Goal: Browse casually

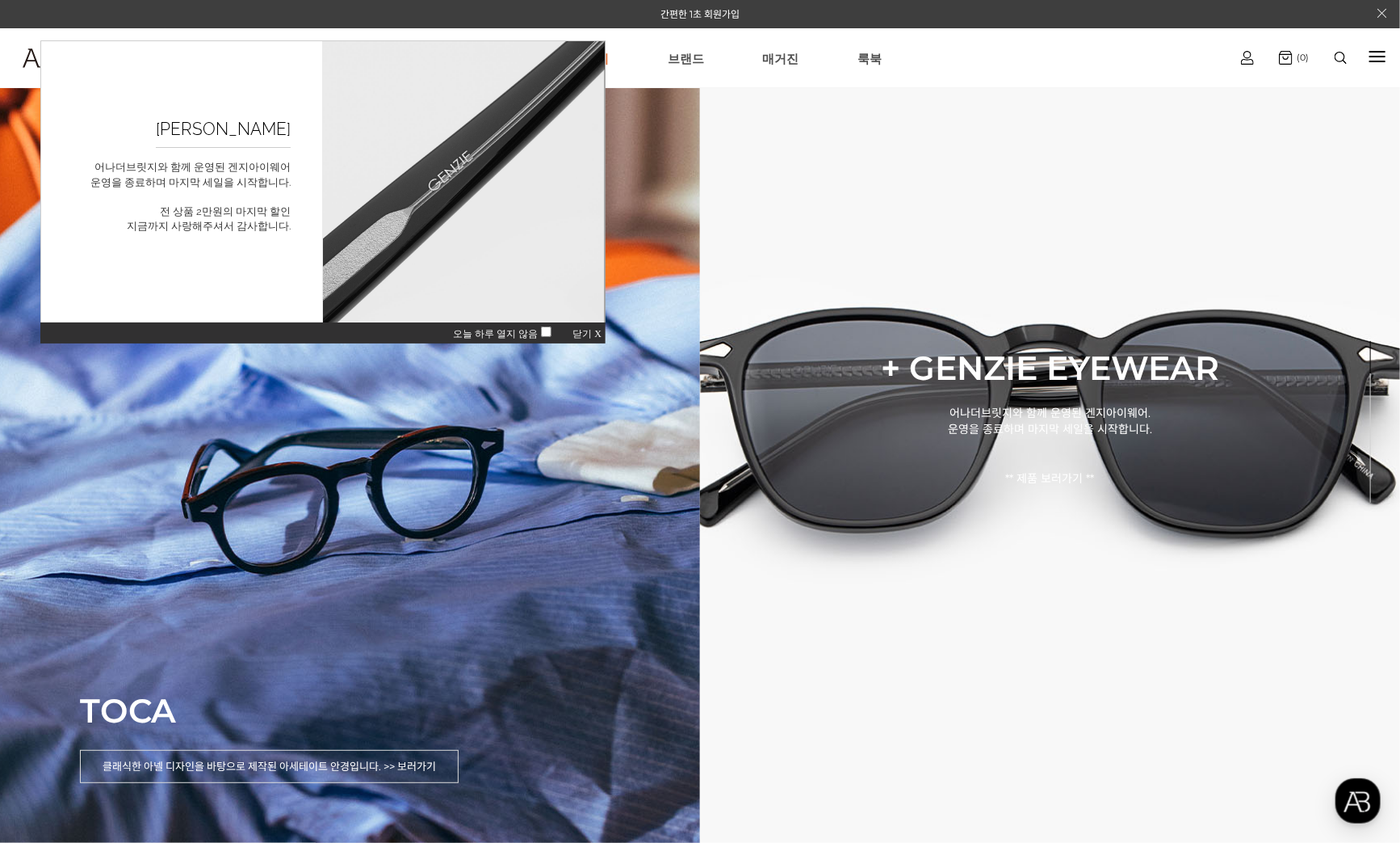
click at [586, 335] on span "닫기 X" at bounding box center [586, 333] width 29 height 12
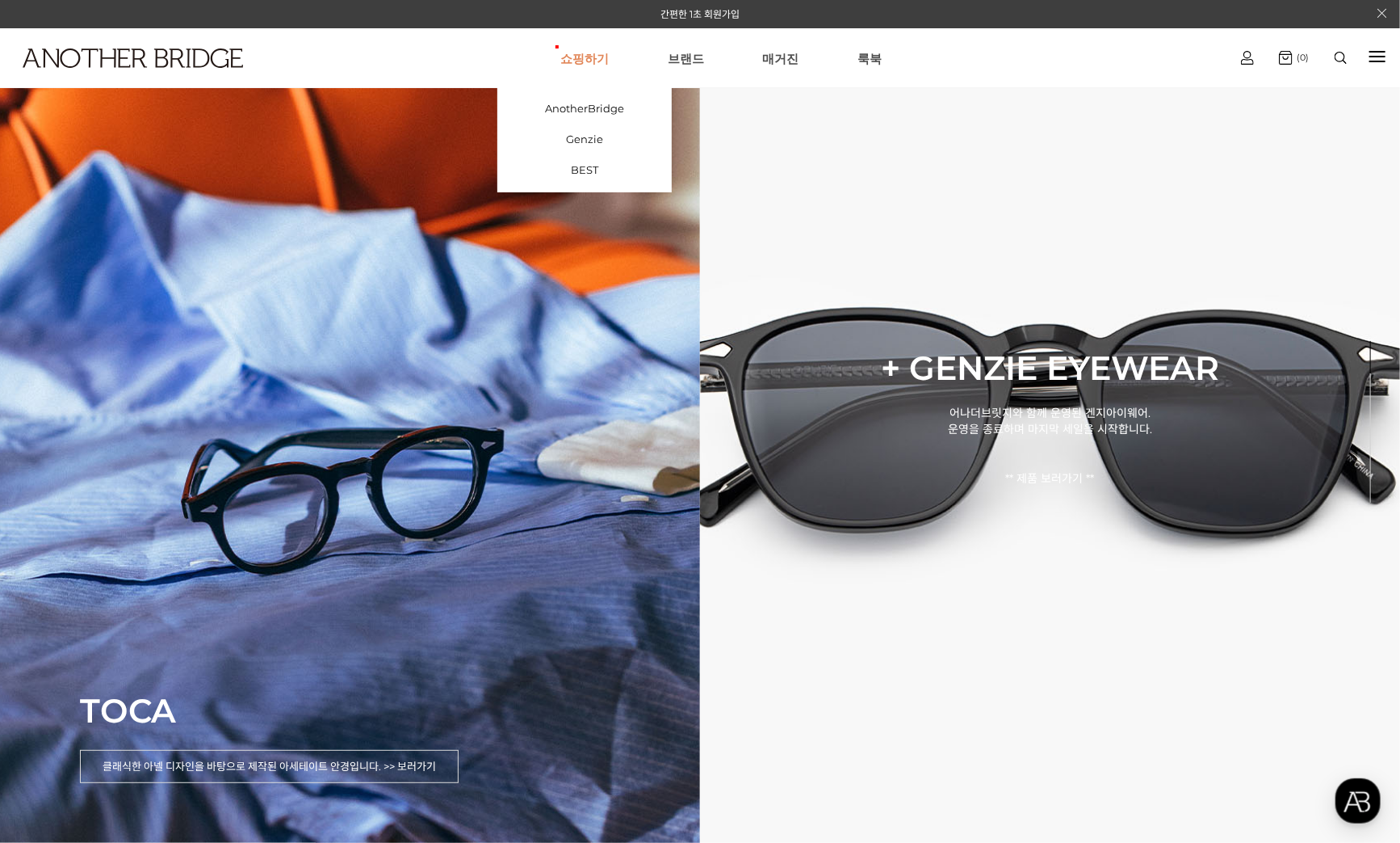
click at [577, 55] on link "쇼핑하기" at bounding box center [584, 58] width 48 height 58
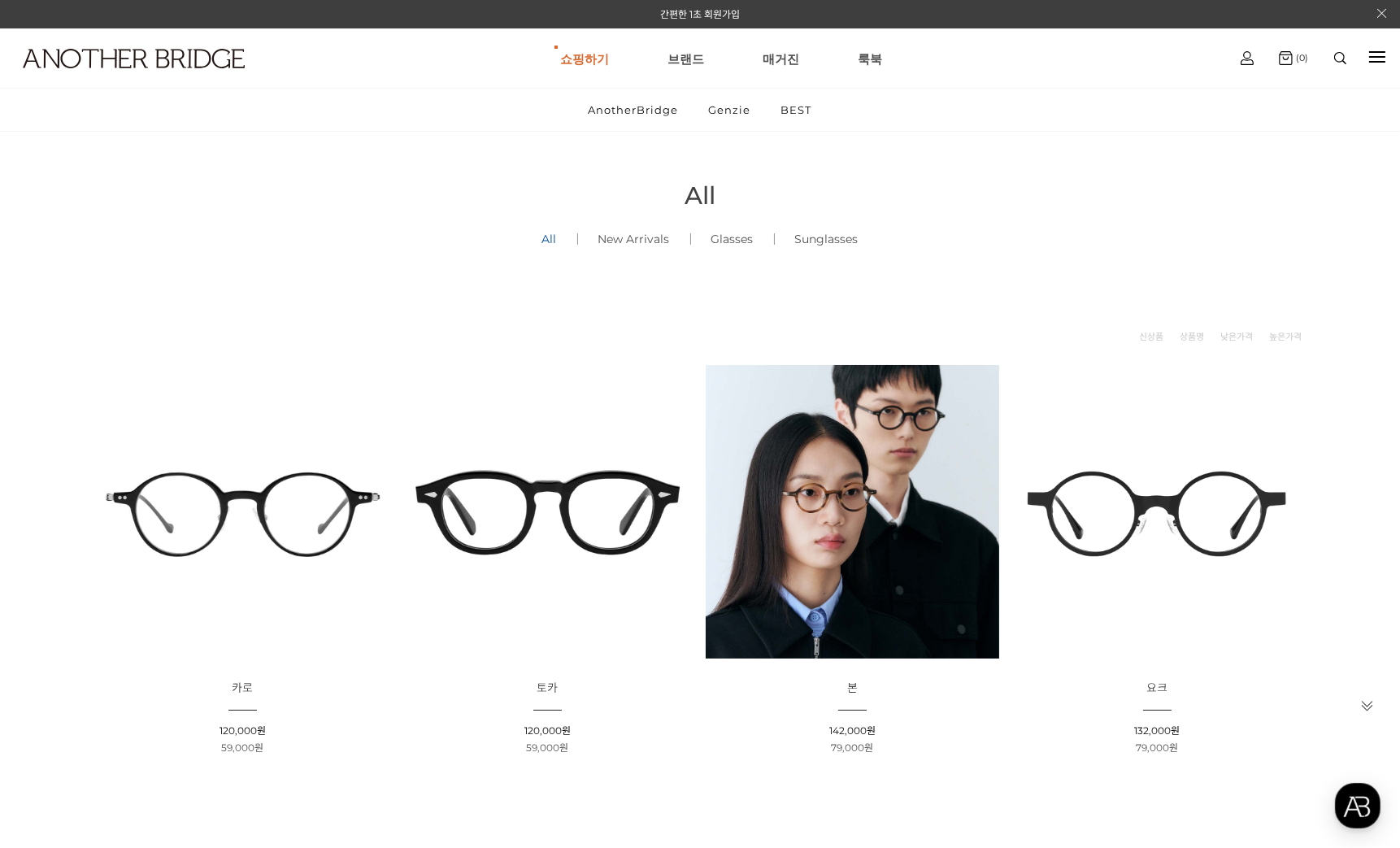
click at [1339, 55] on img at bounding box center [1340, 58] width 13 height 13
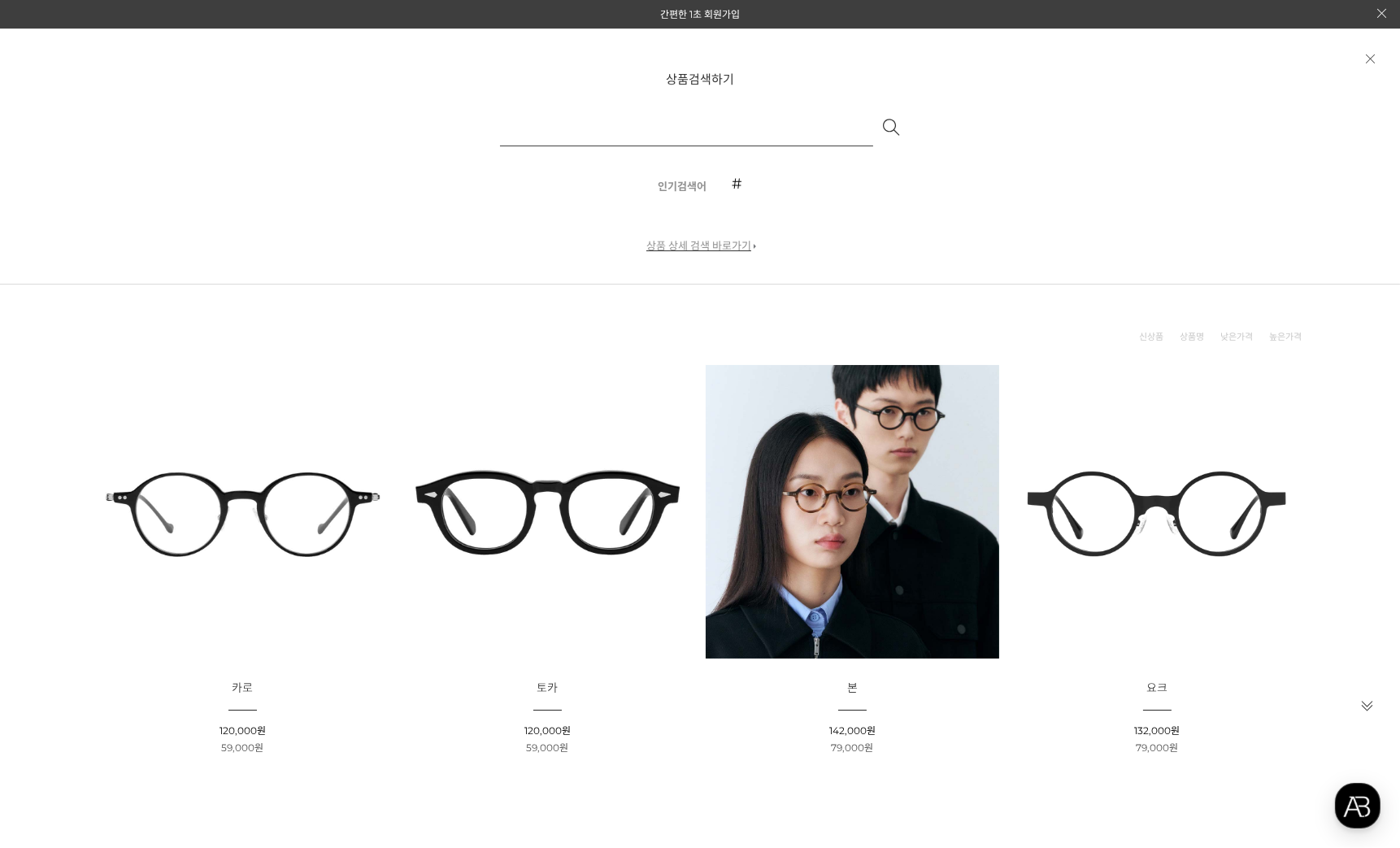
click at [556, 134] on input "text" at bounding box center [686, 127] width 373 height 39
type input "***"
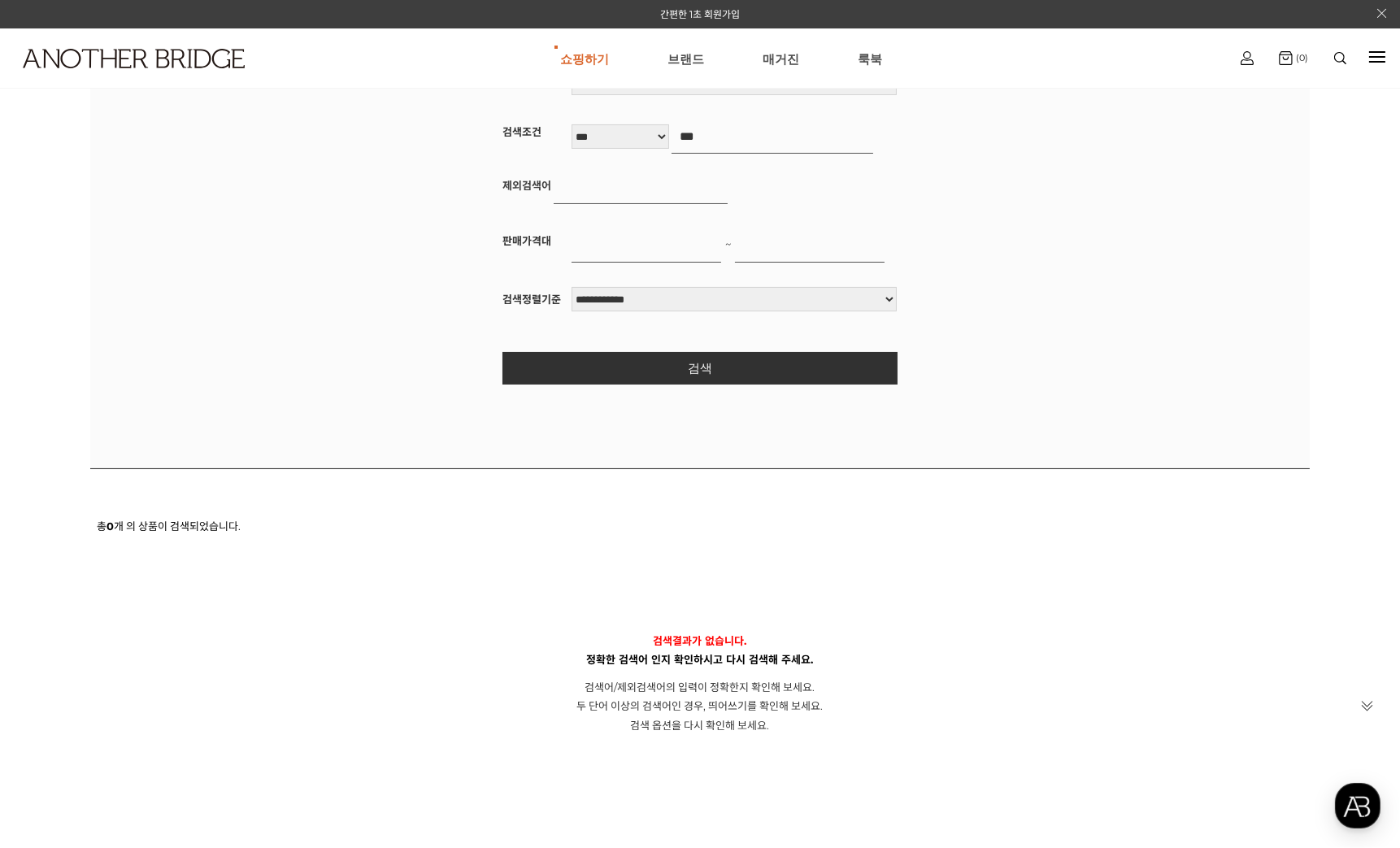
scroll to position [130, 0]
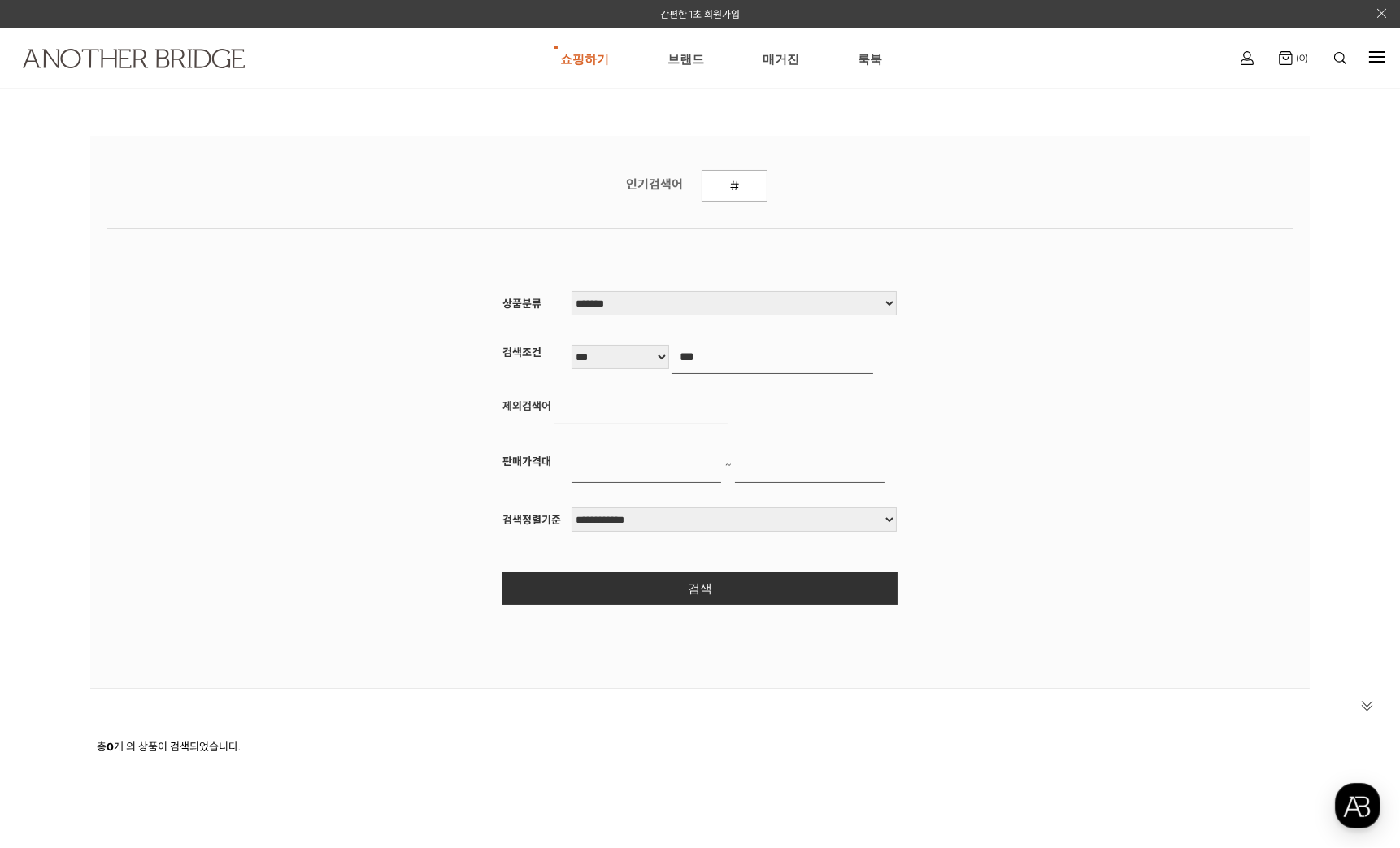
click at [90, 56] on img at bounding box center [133, 58] width 222 height 19
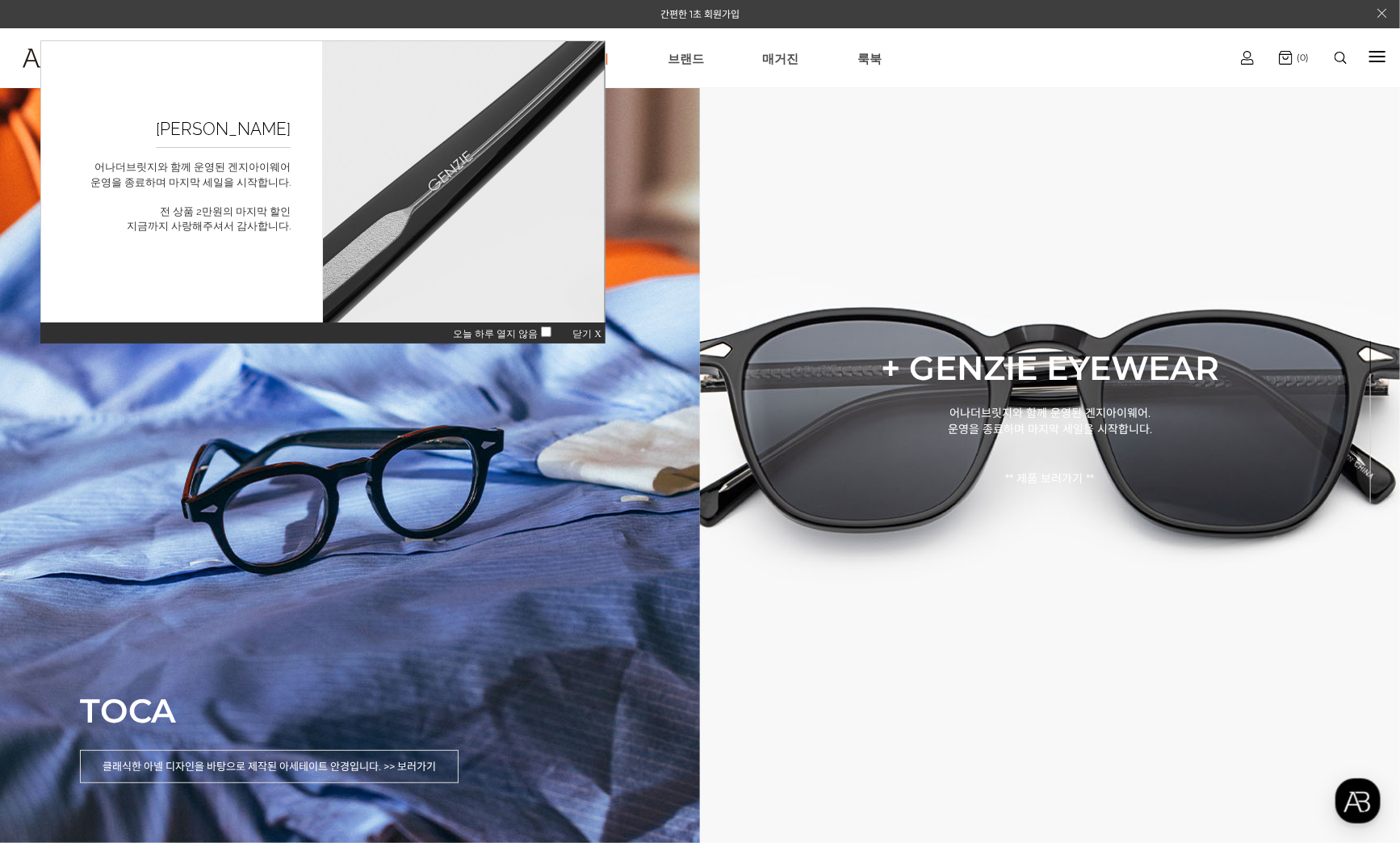
click at [588, 335] on span "닫기 X" at bounding box center [586, 333] width 29 height 12
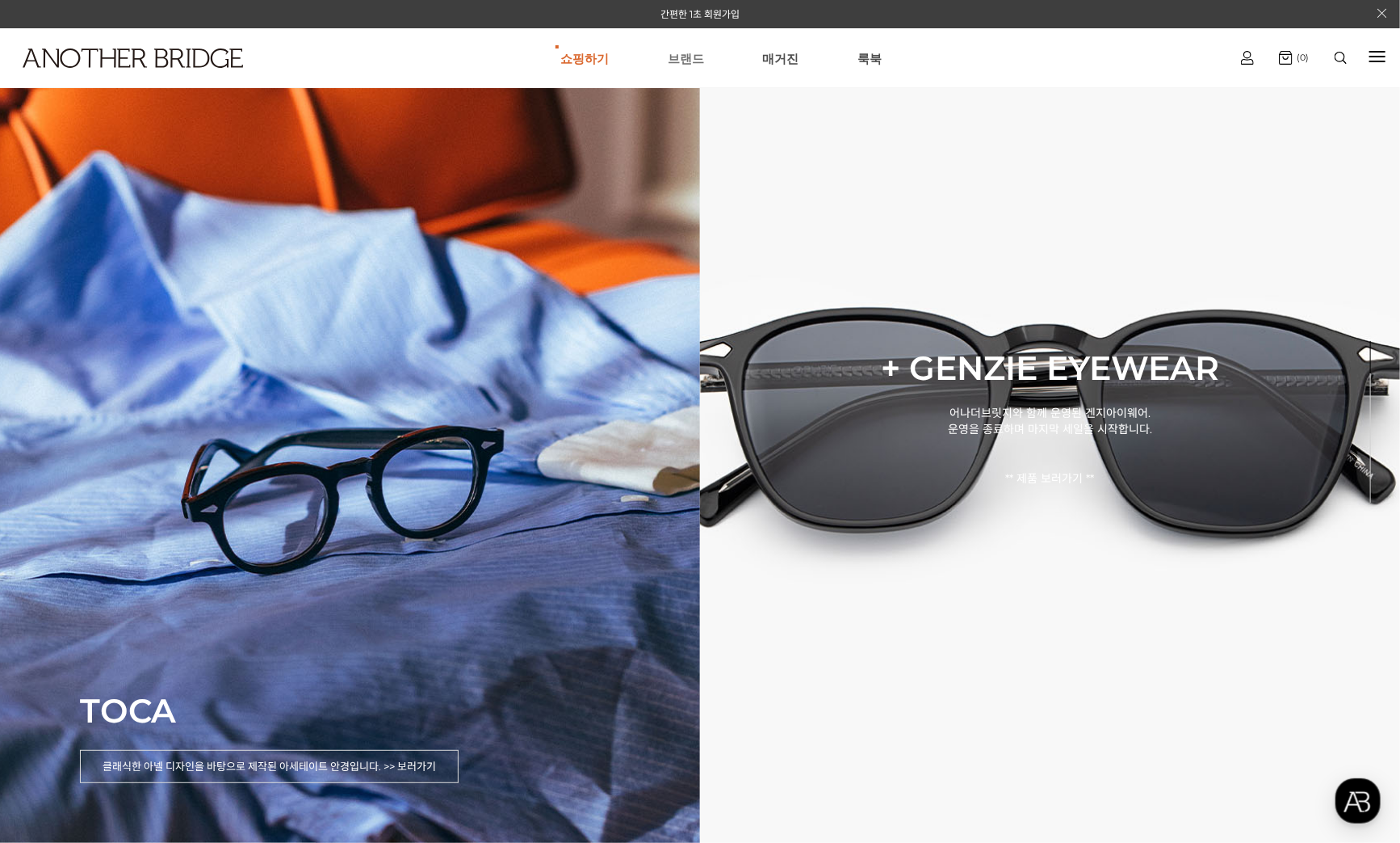
click at [675, 59] on link "브랜드" at bounding box center [686, 58] width 37 height 58
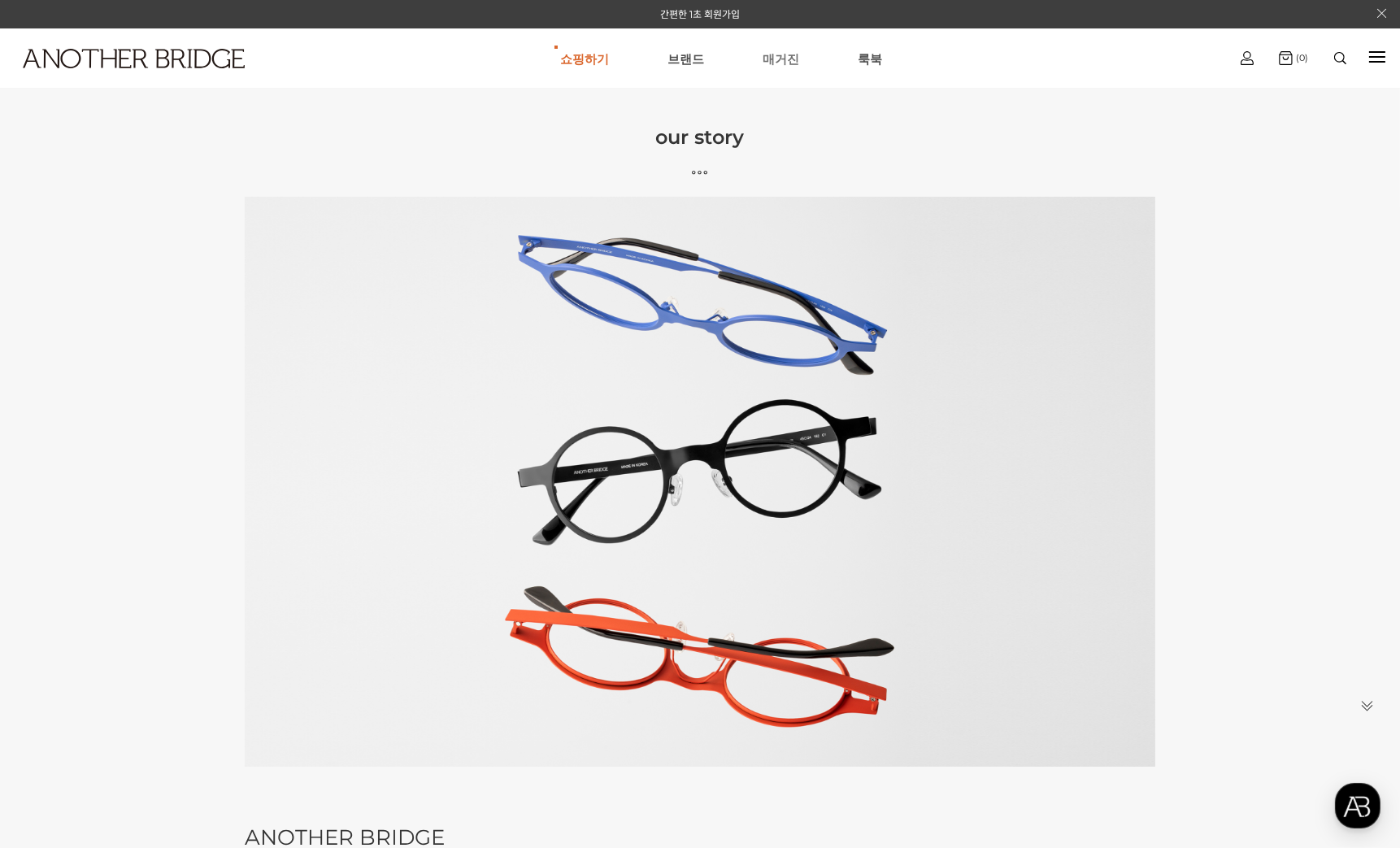
click at [775, 59] on link "매거진" at bounding box center [781, 58] width 37 height 58
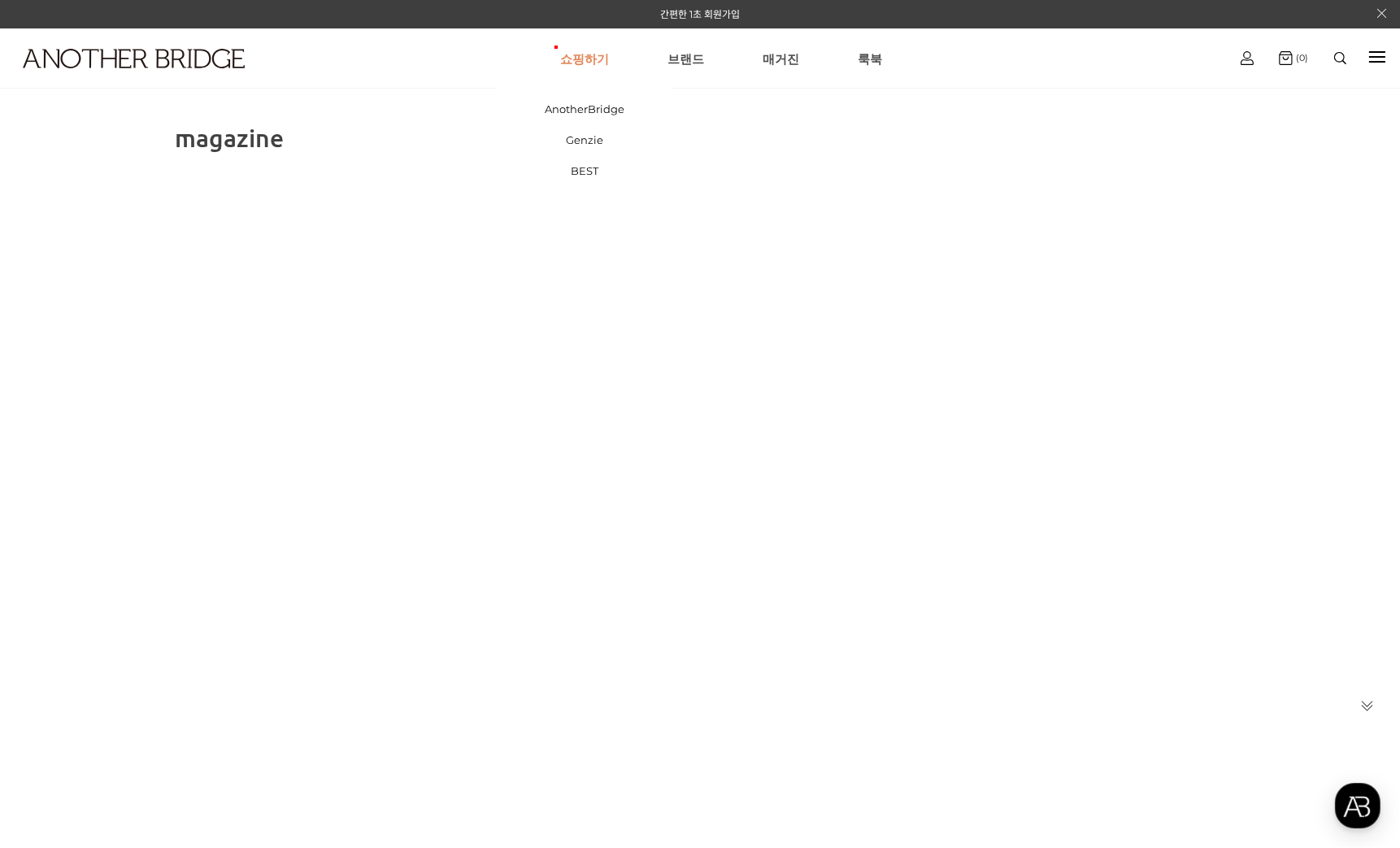
click at [582, 59] on link "쇼핑하기" at bounding box center [585, 58] width 48 height 58
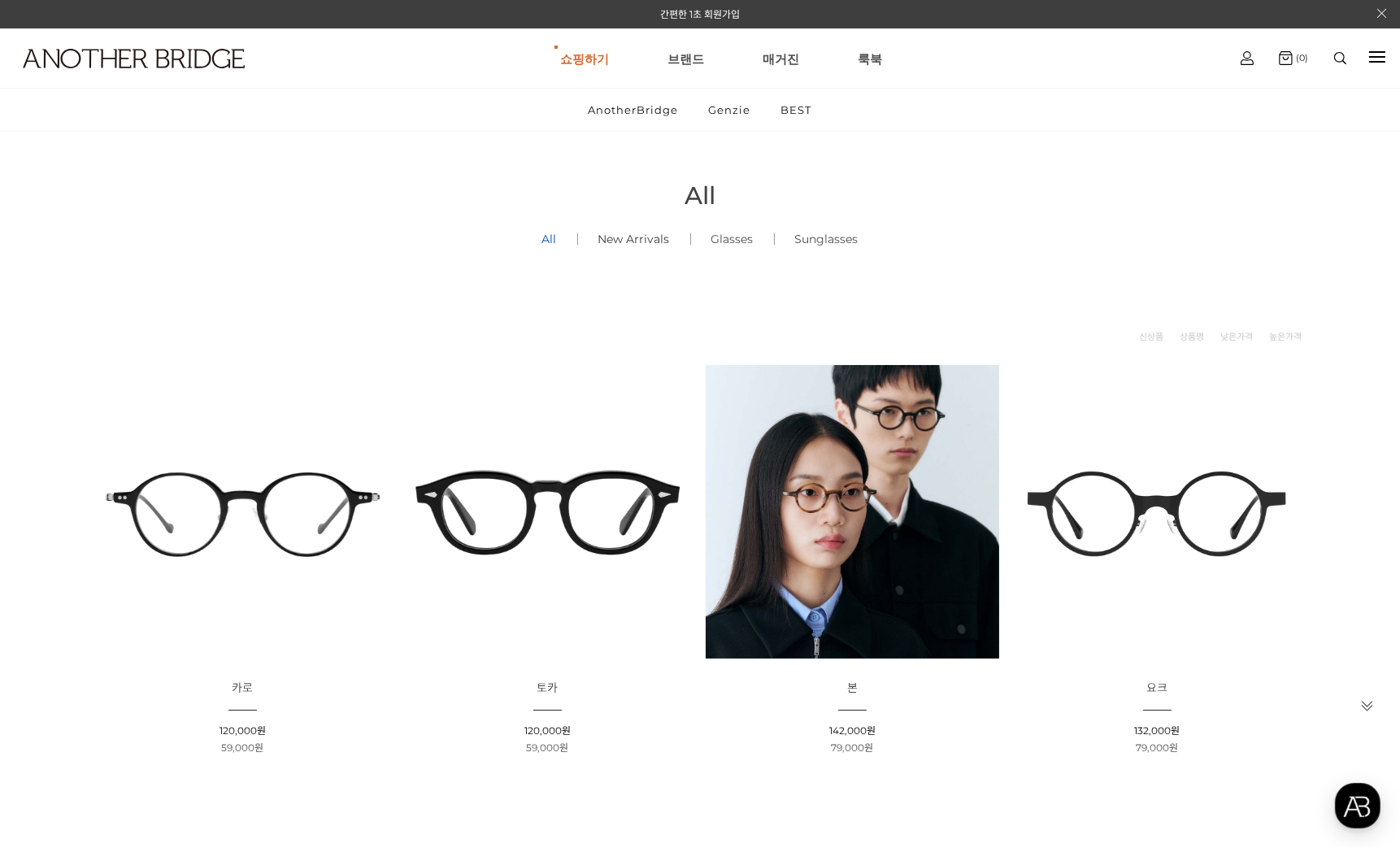
click at [620, 239] on link "New Arrivals ()" at bounding box center [634, 238] width 112 height 55
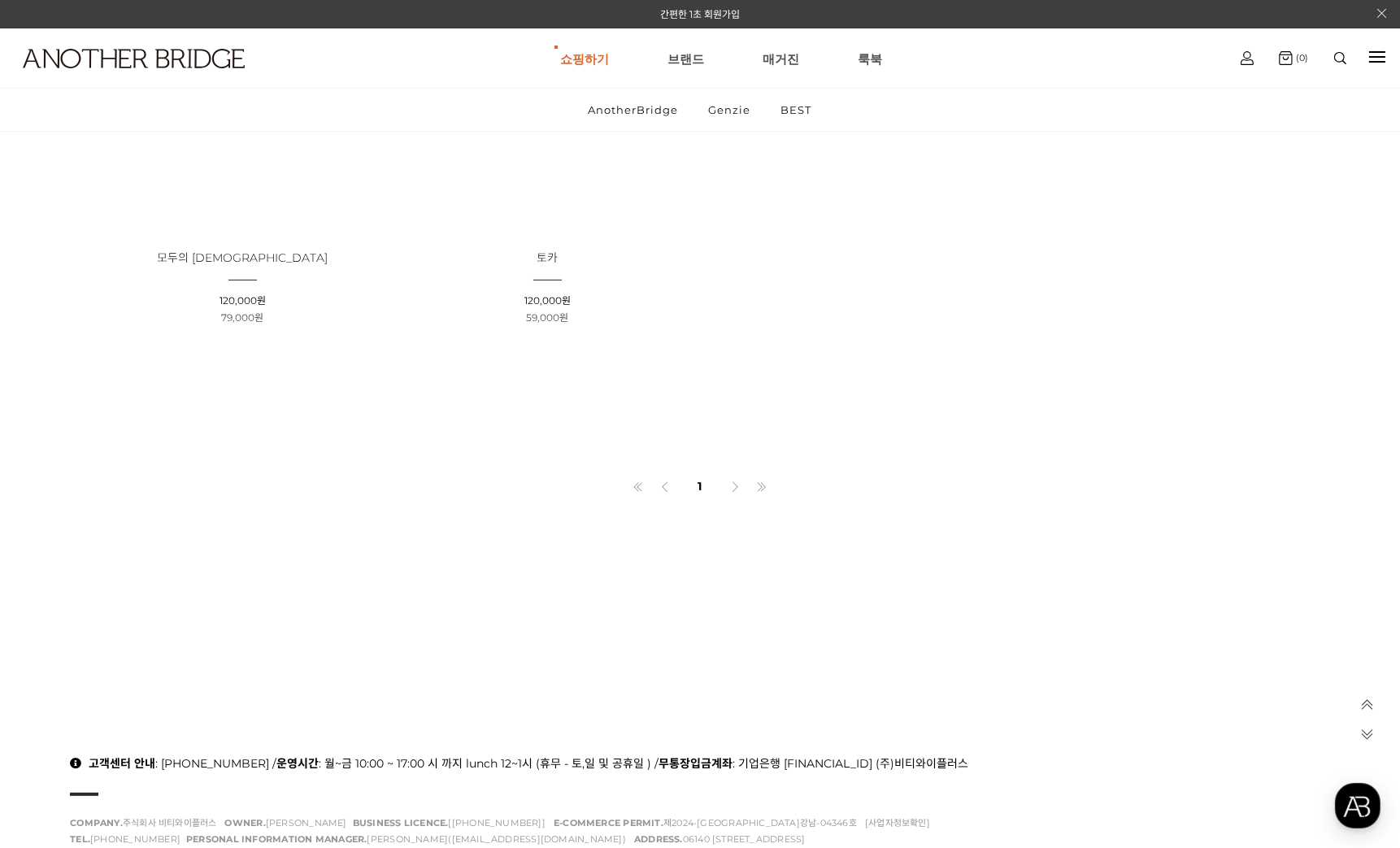
scroll to position [975, 0]
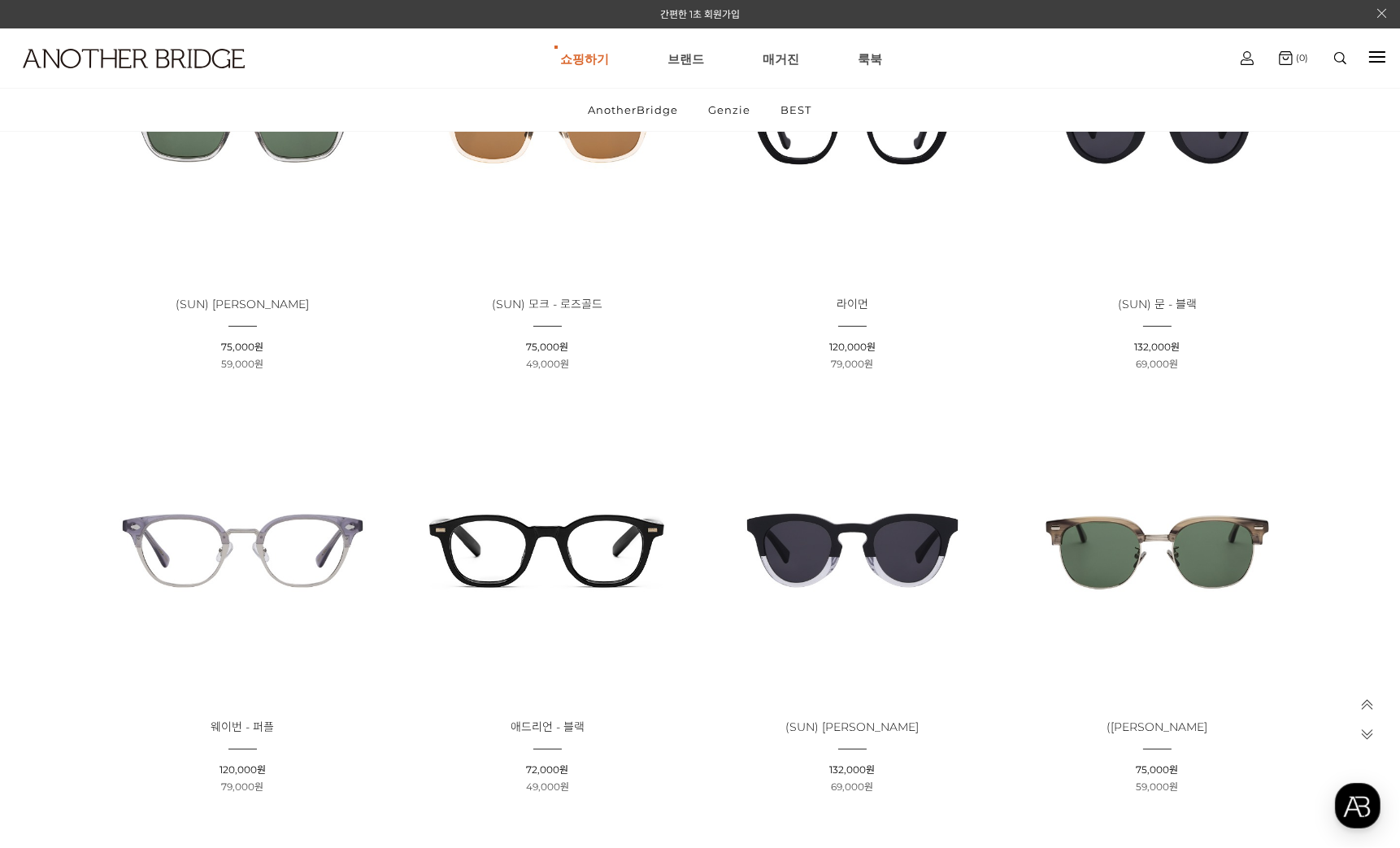
scroll to position [2146, 0]
